Goal: Use online tool/utility

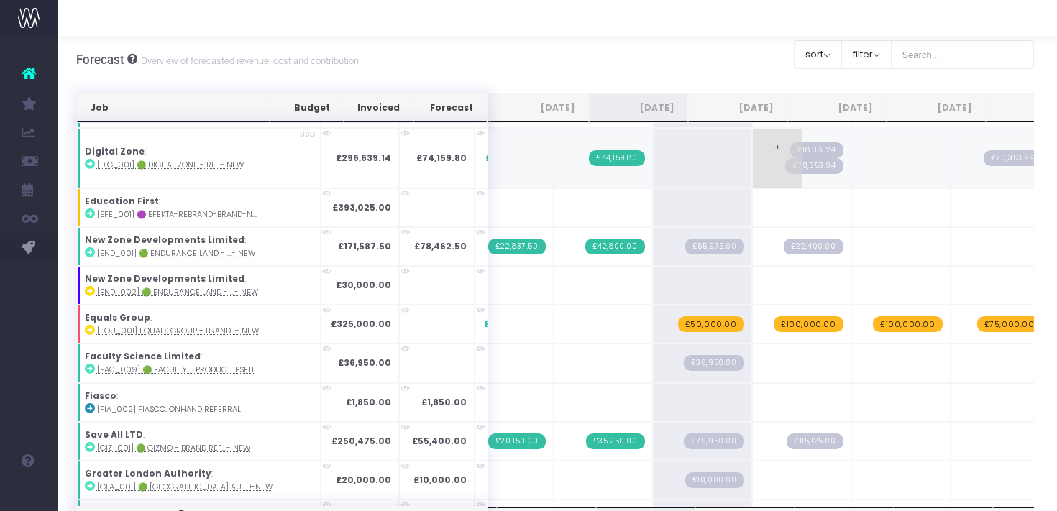
scroll to position [0, 209]
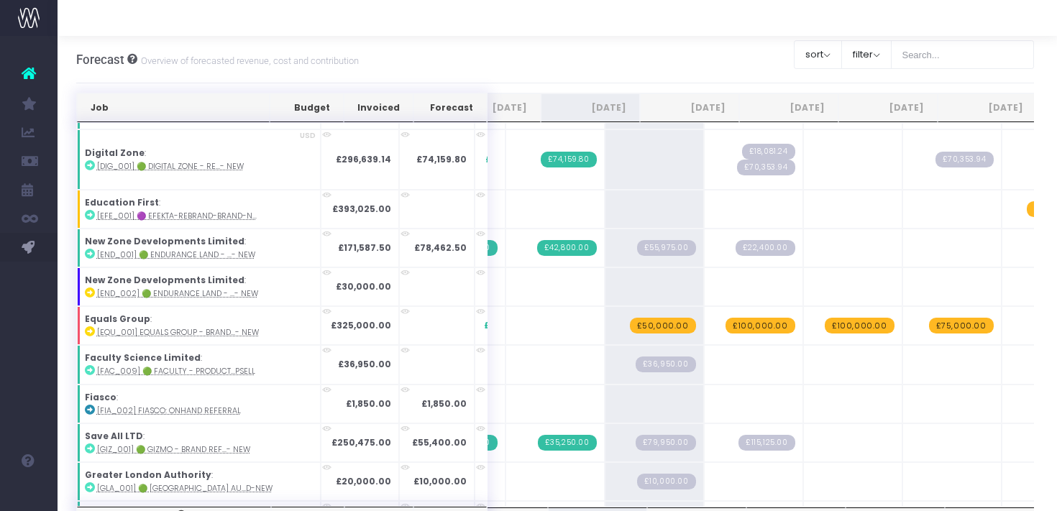
scroll to position [328, 204]
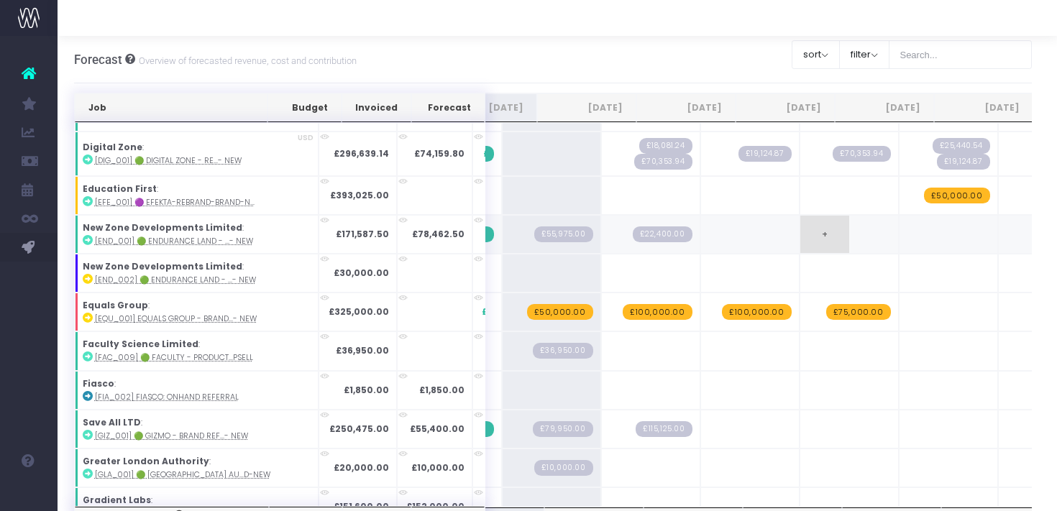
scroll to position [332, 0]
